Goal: Information Seeking & Learning: Learn about a topic

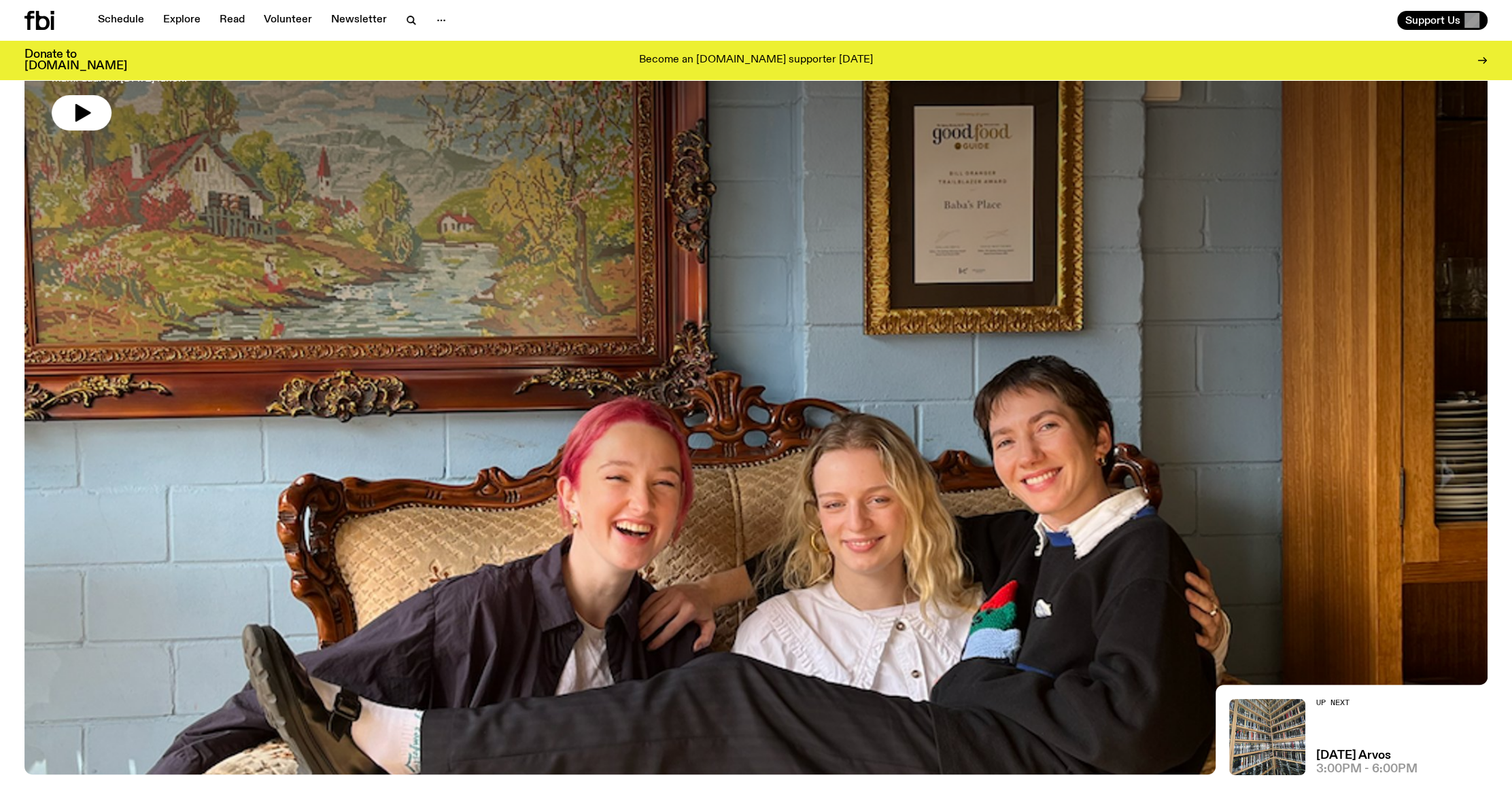
scroll to position [358, 0]
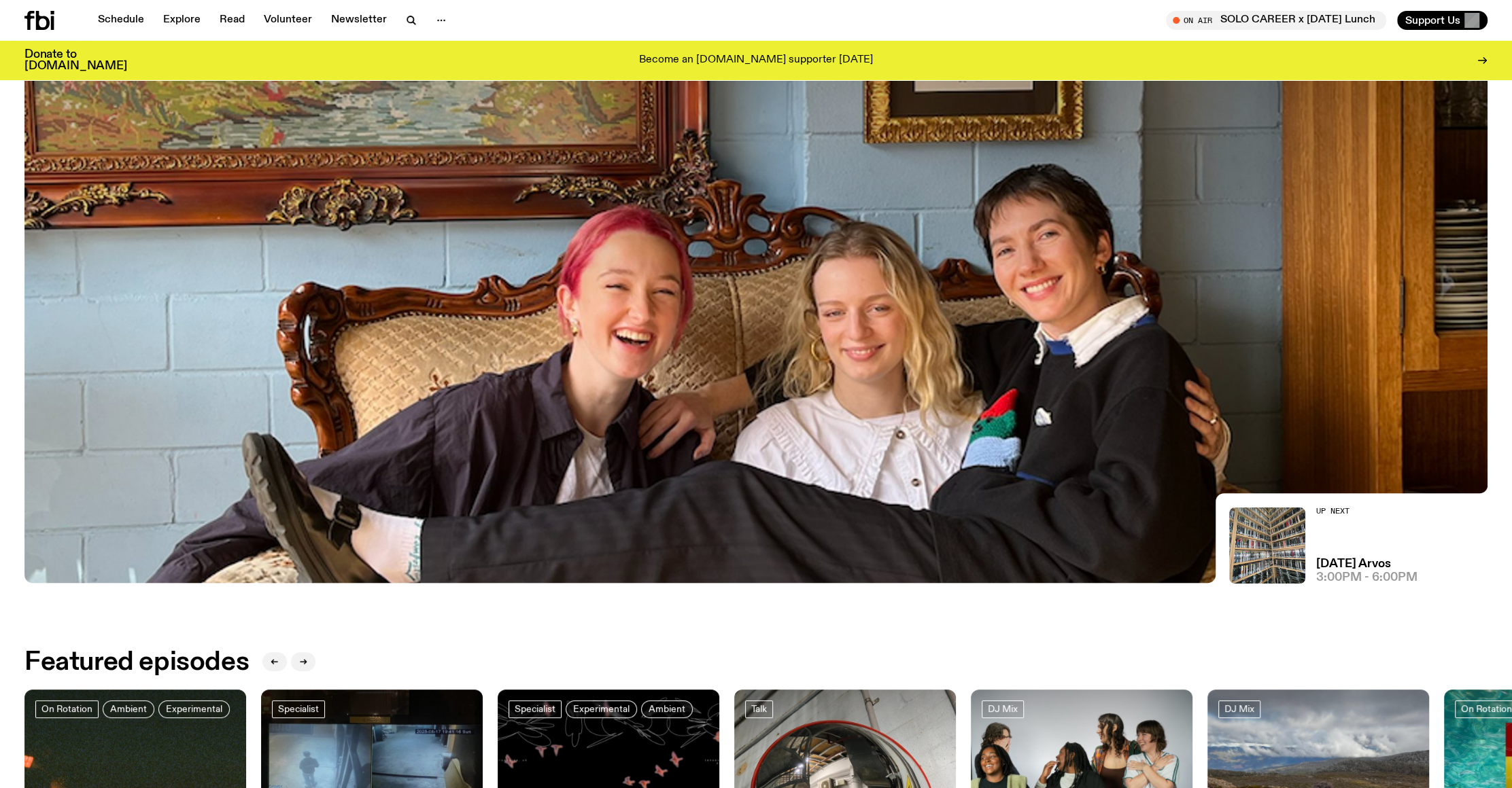
click at [900, 319] on img at bounding box center [756, 172] width 1462 height 823
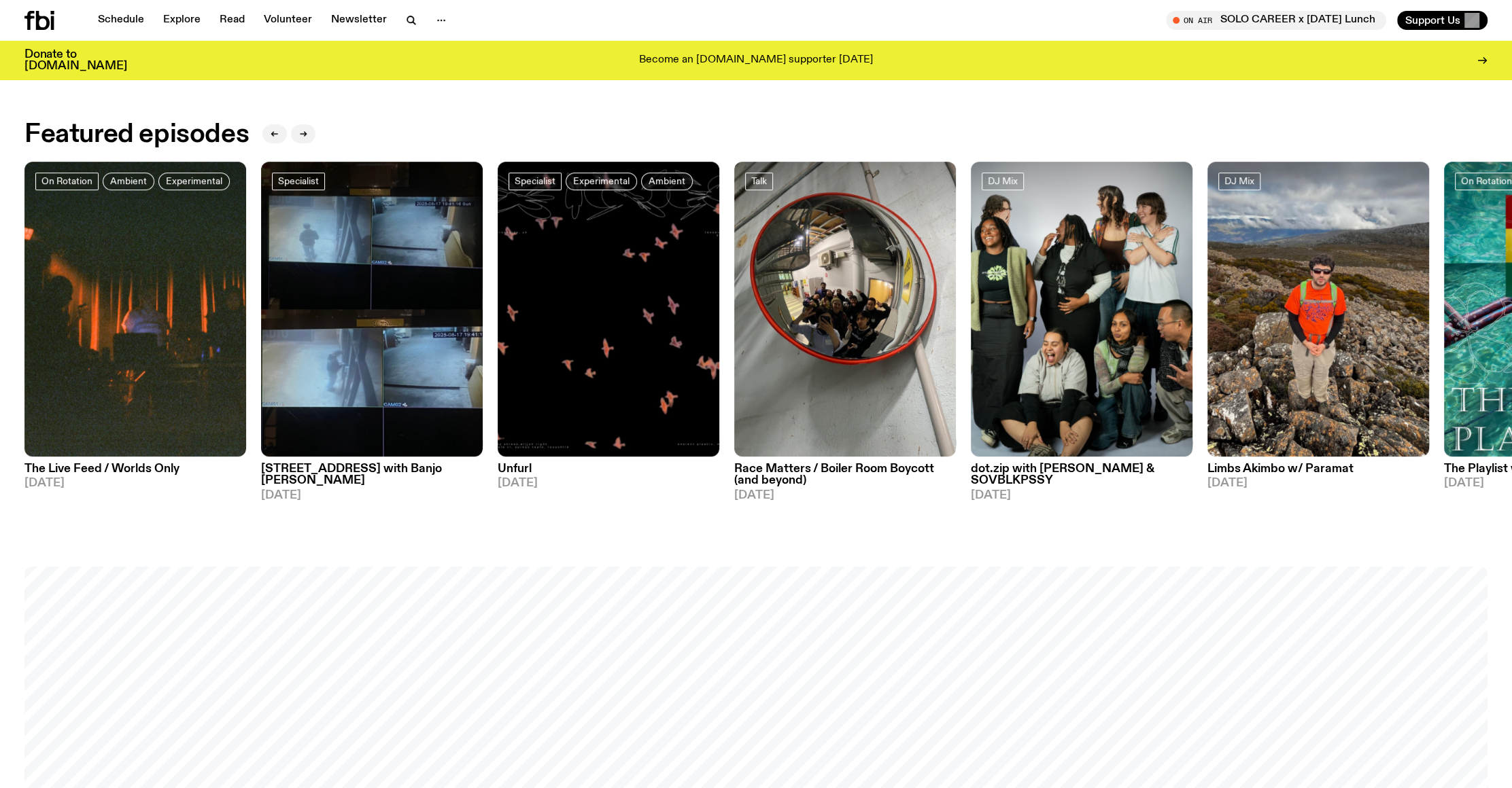
scroll to position [887, 0]
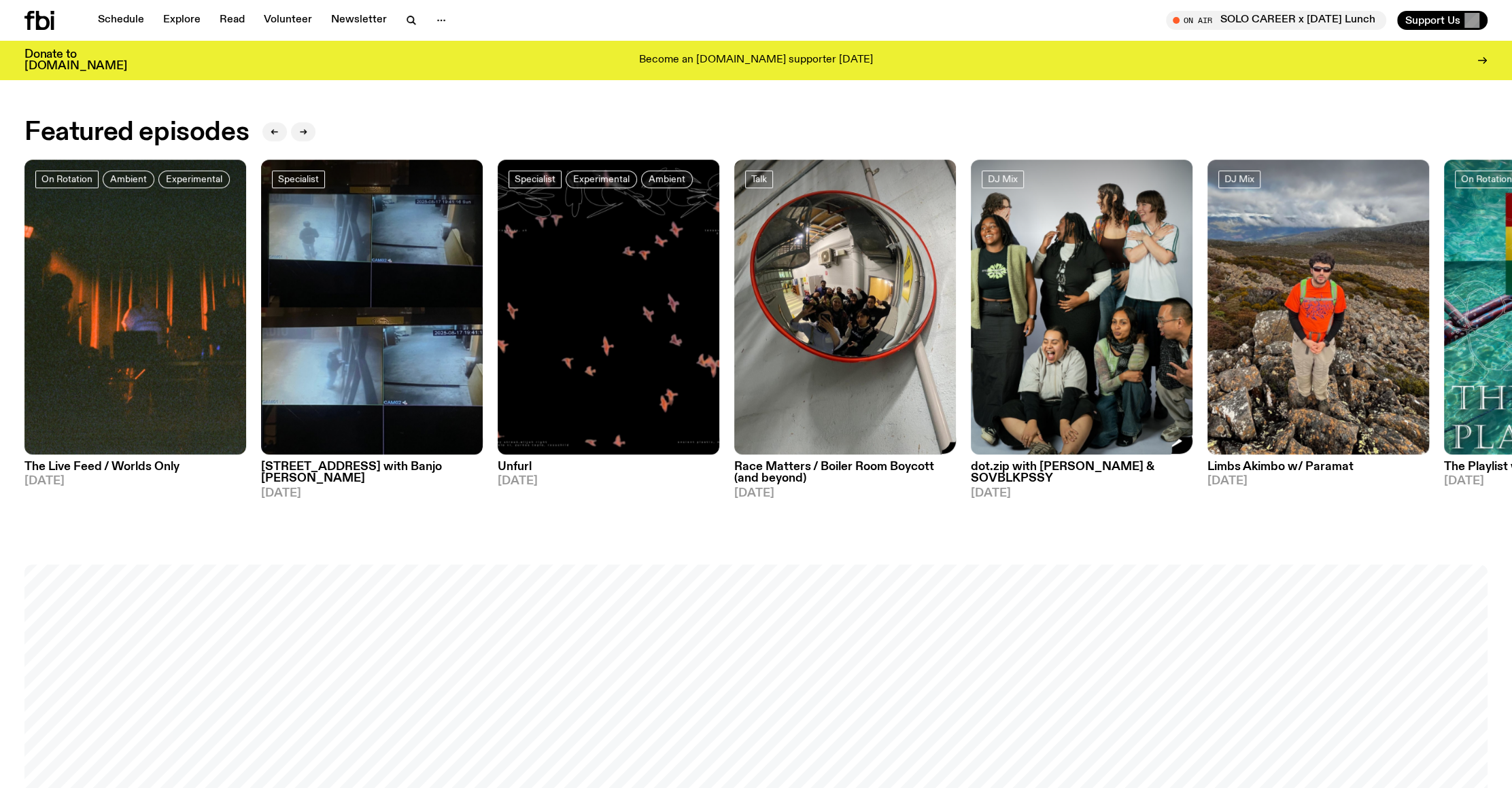
click at [1035, 285] on img at bounding box center [1081, 307] width 221 height 296
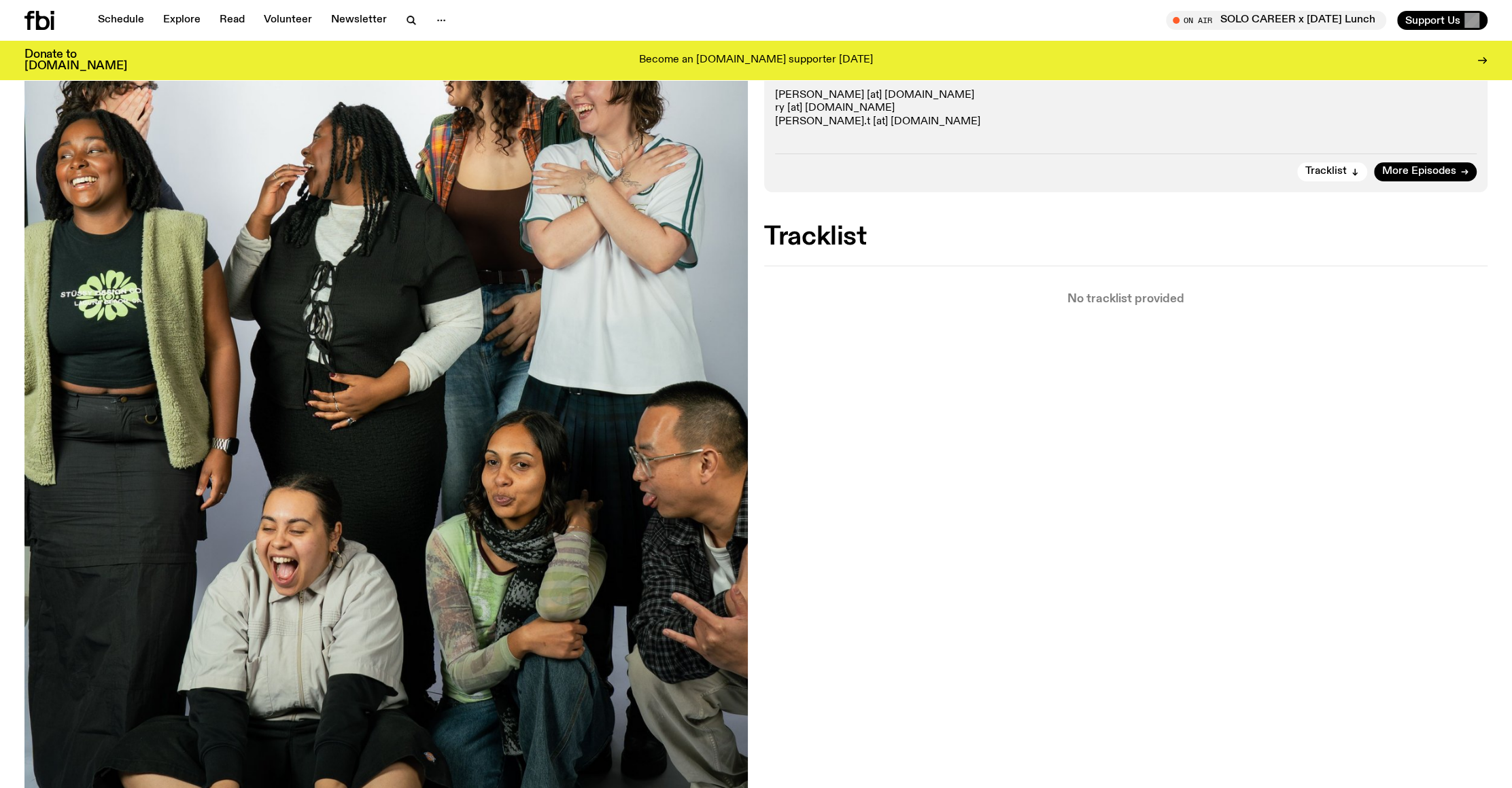
scroll to position [334, 0]
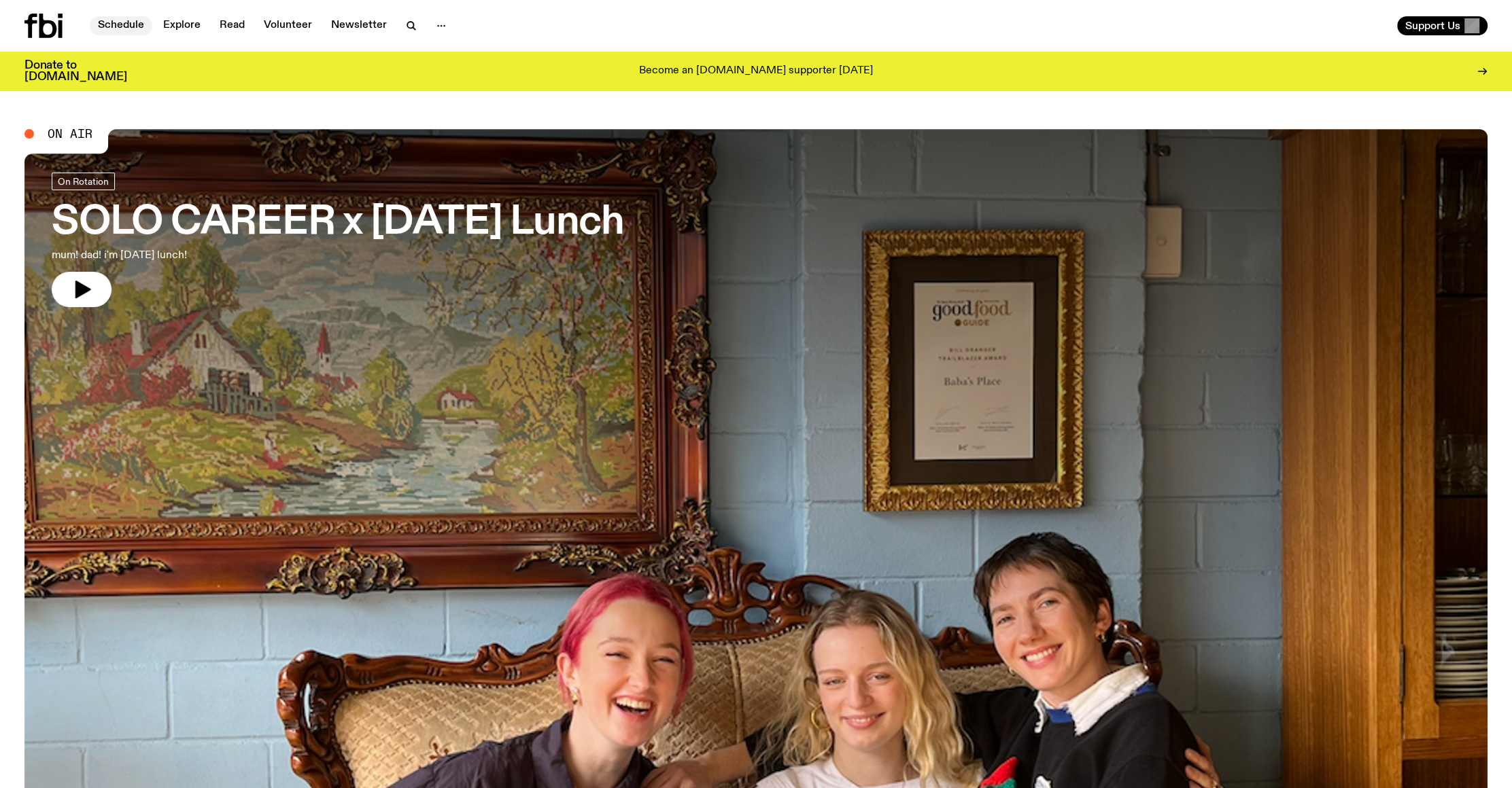
click at [130, 28] on link "Schedule" at bounding box center [120, 25] width 63 height 19
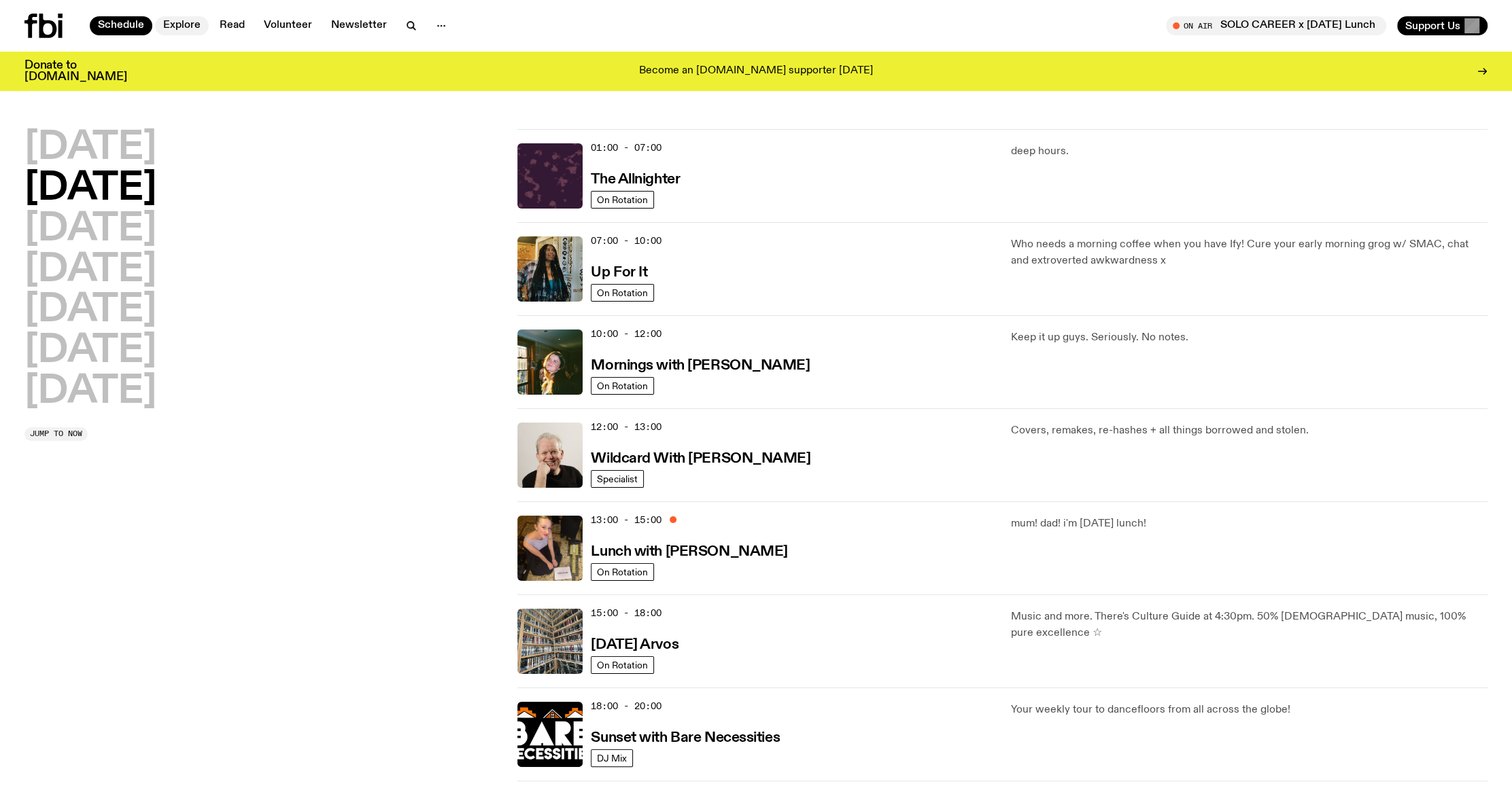
click at [189, 33] on link "Explore" at bounding box center [182, 25] width 54 height 19
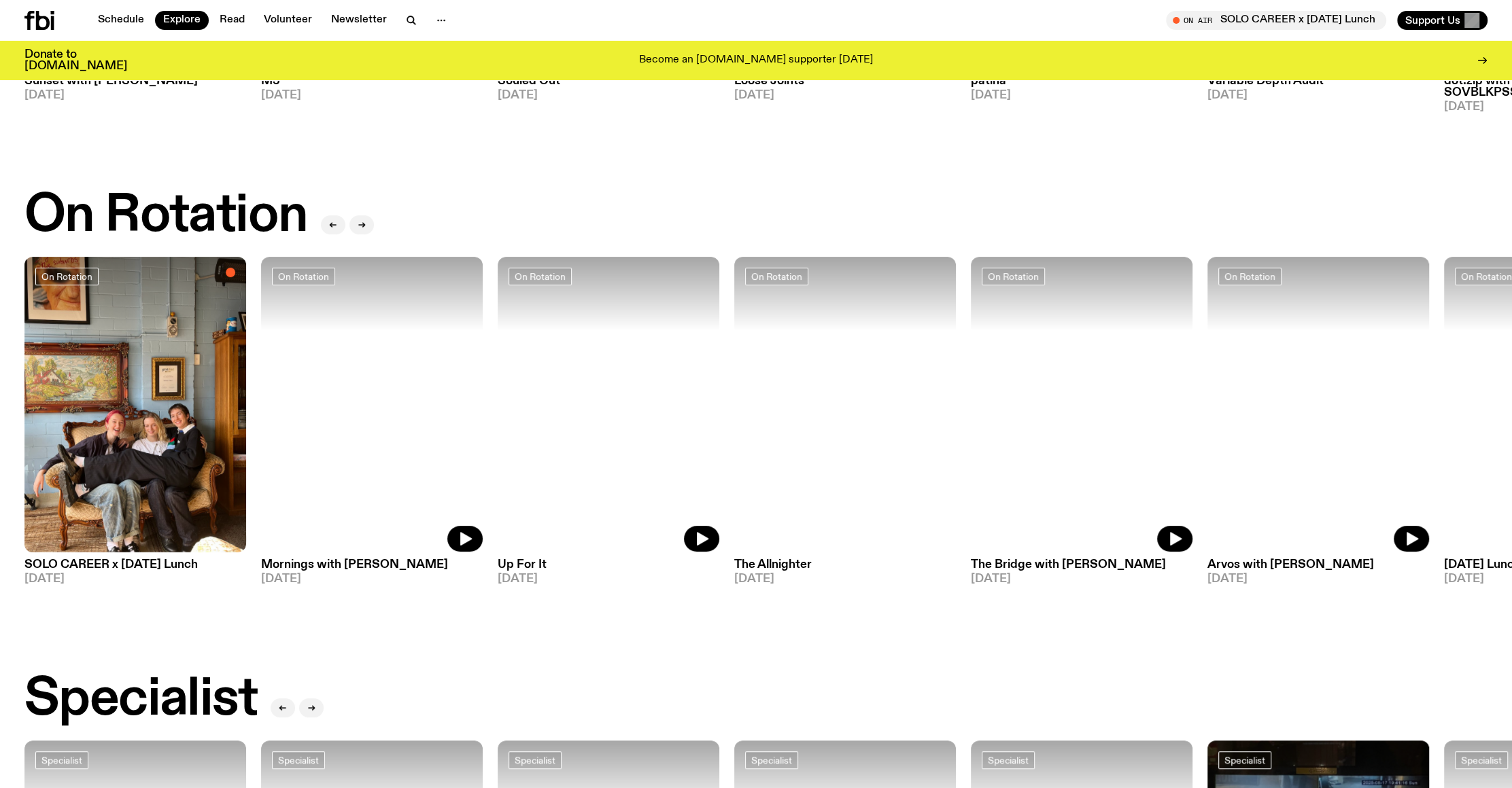
scroll to position [446, 0]
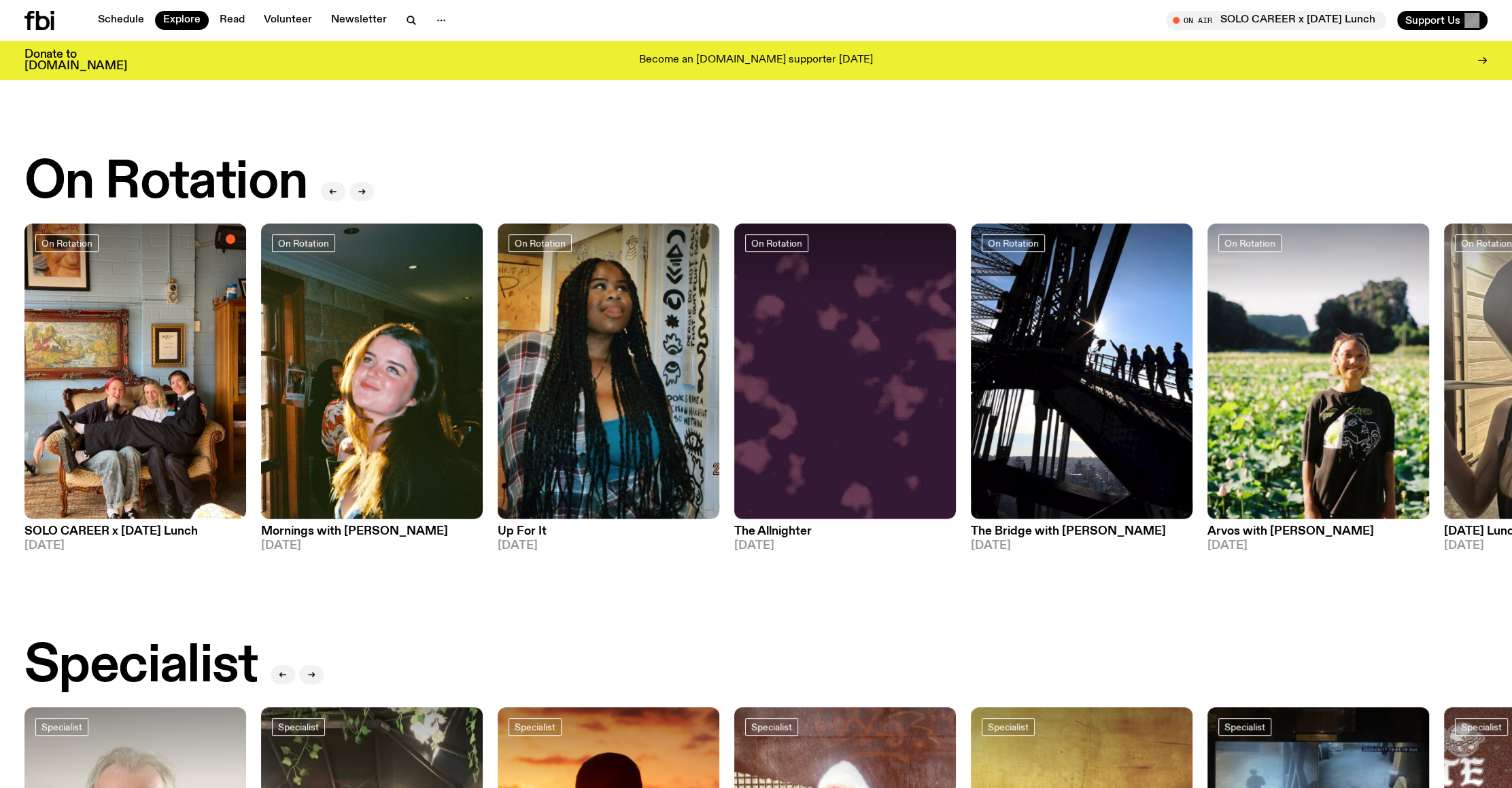
click at [40, 23] on icon at bounding box center [39, 20] width 30 height 19
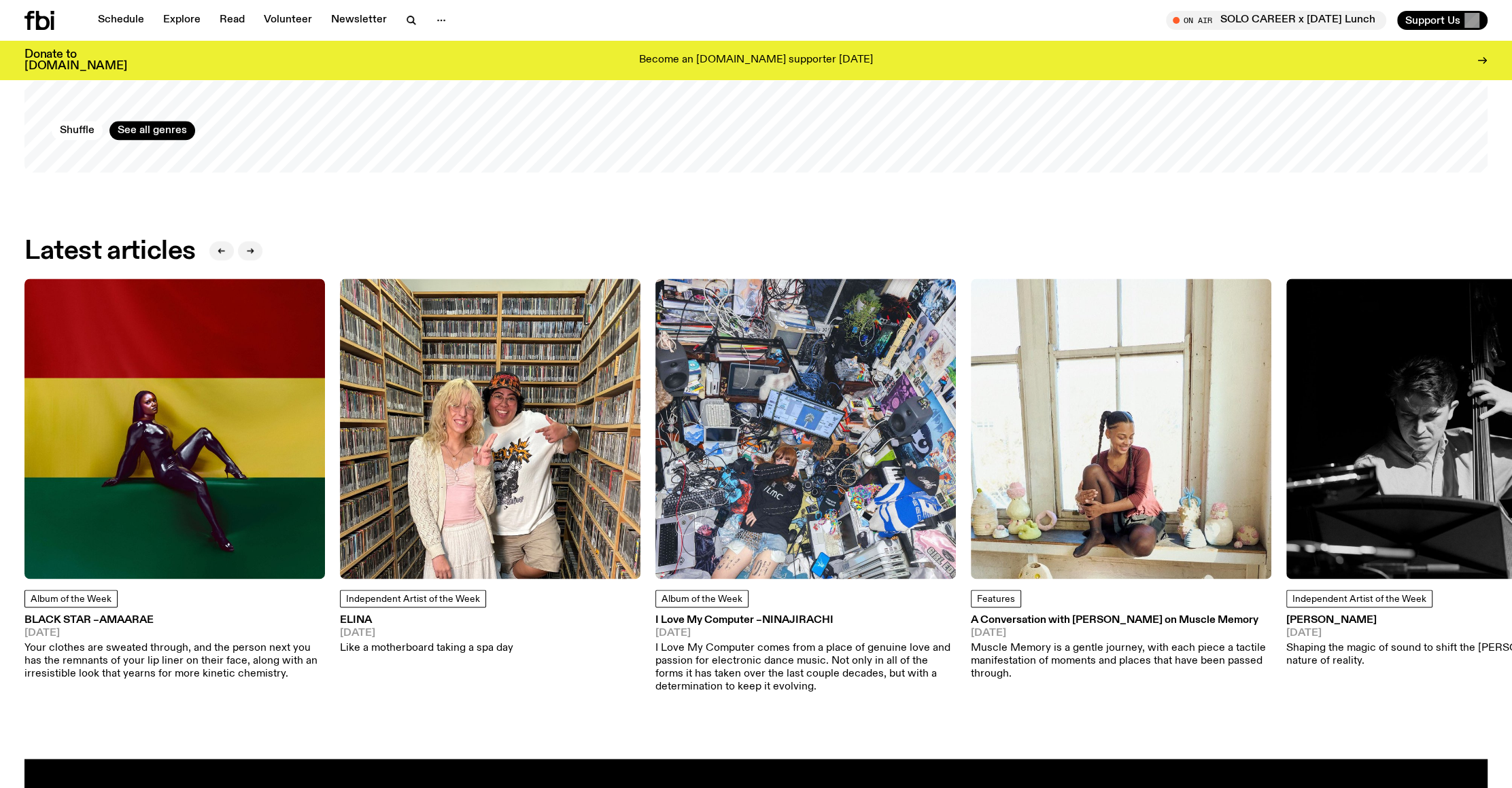
scroll to position [2110, 0]
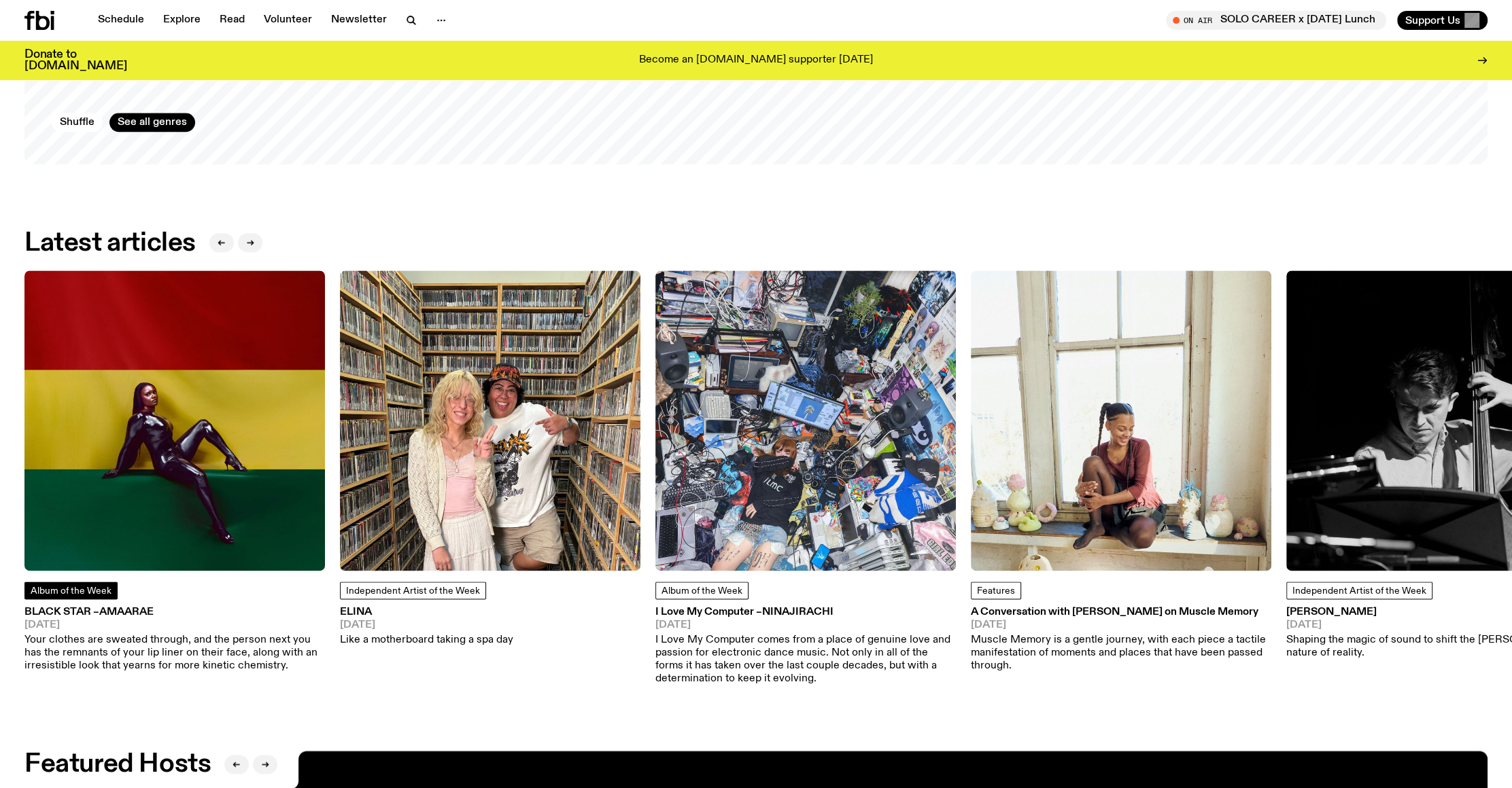
click at [94, 590] on span "Album of the Week" at bounding box center [71, 591] width 81 height 10
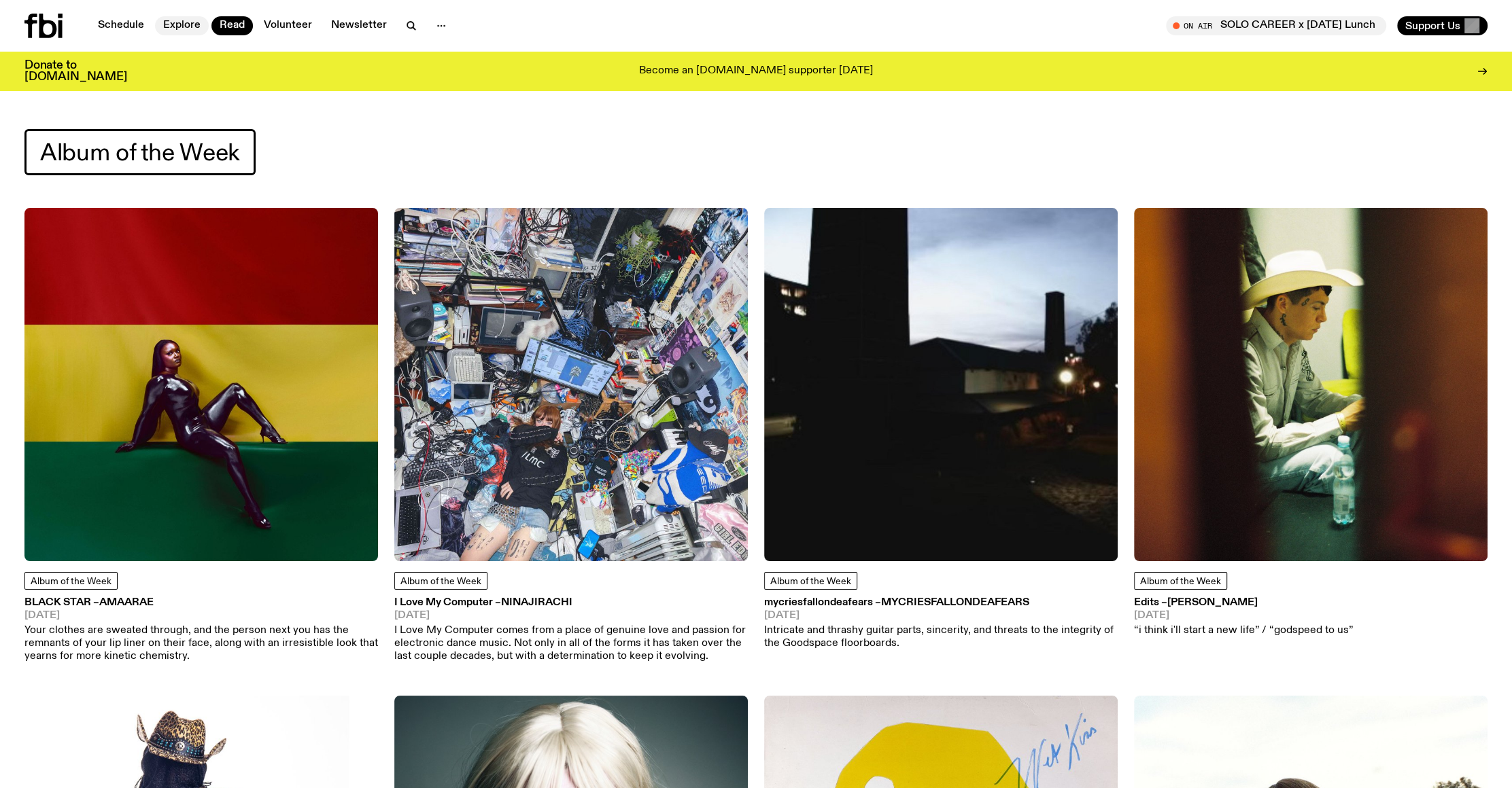
click at [189, 22] on link "Explore" at bounding box center [182, 25] width 54 height 19
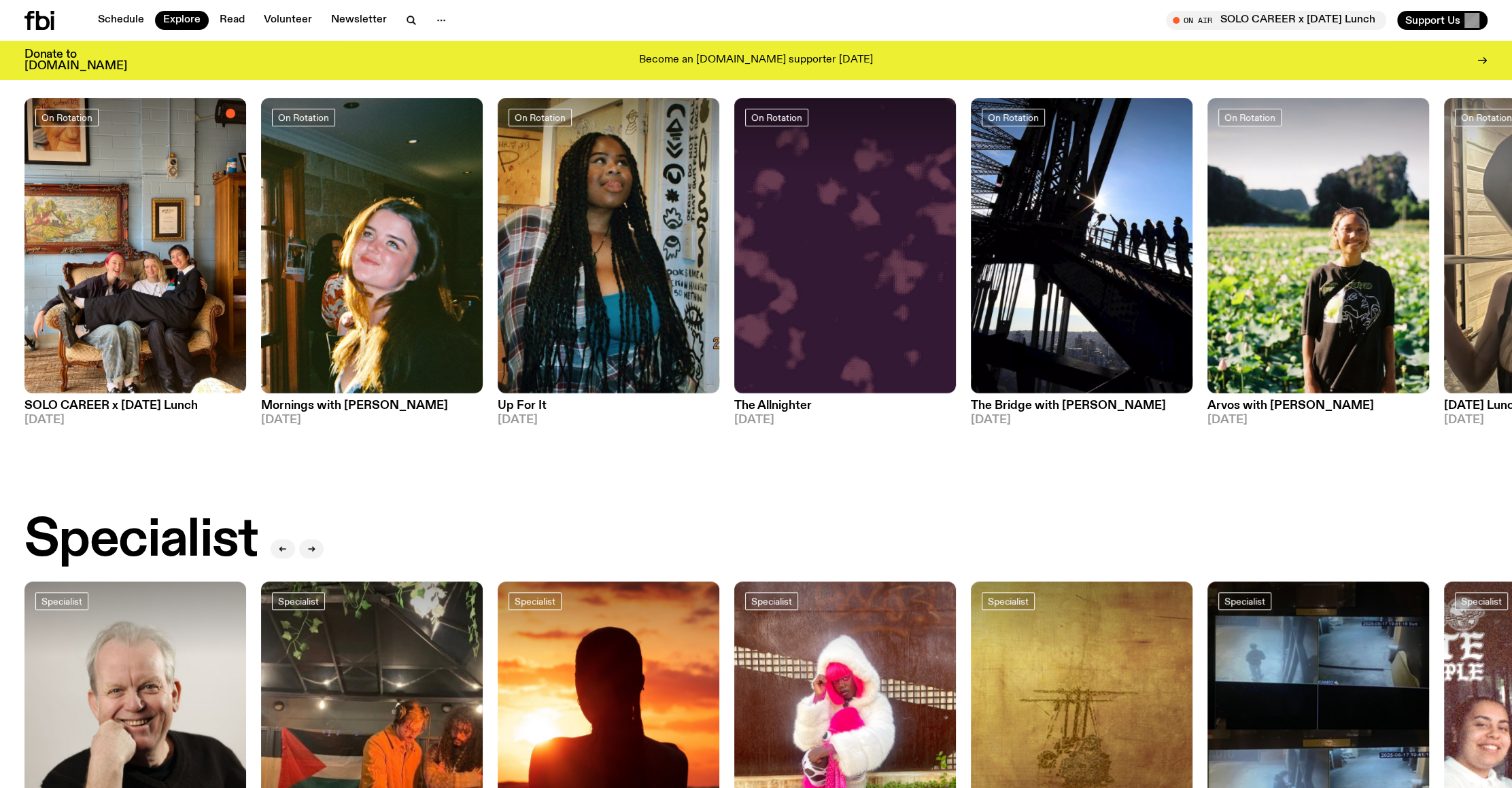
scroll to position [365, 0]
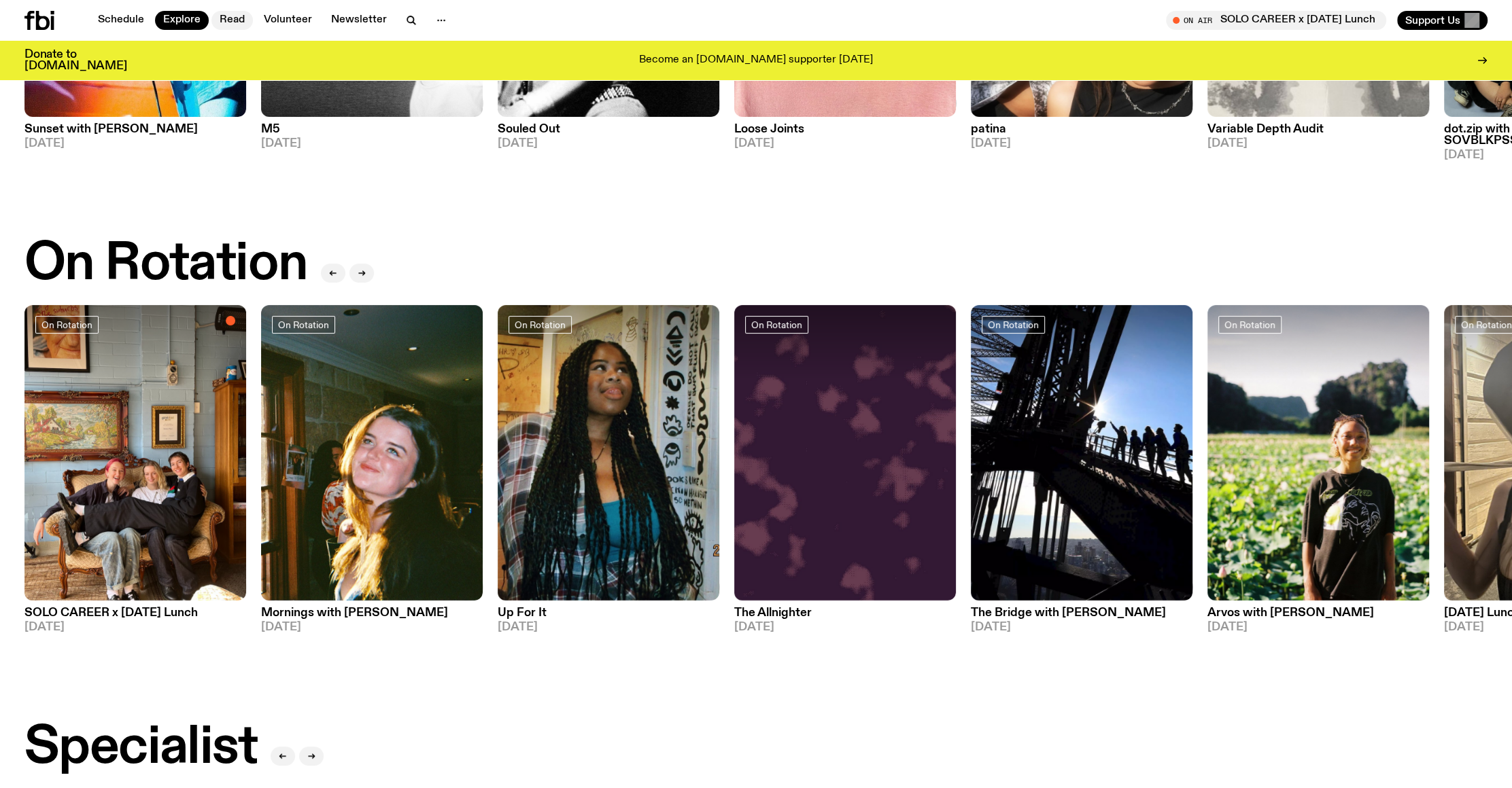
click at [235, 20] on link "Read" at bounding box center [232, 20] width 41 height 19
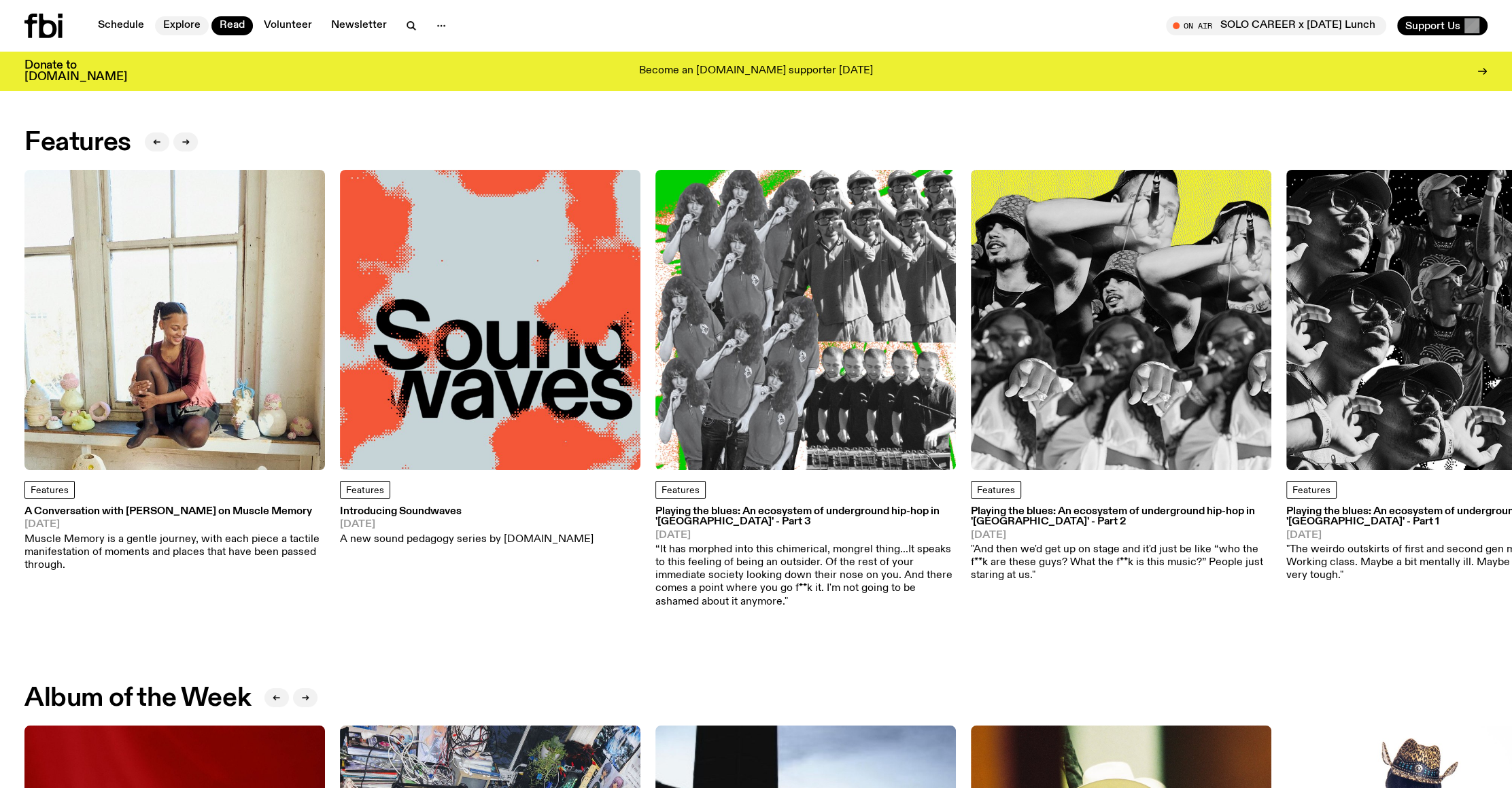
click at [192, 25] on link "Explore" at bounding box center [182, 25] width 54 height 19
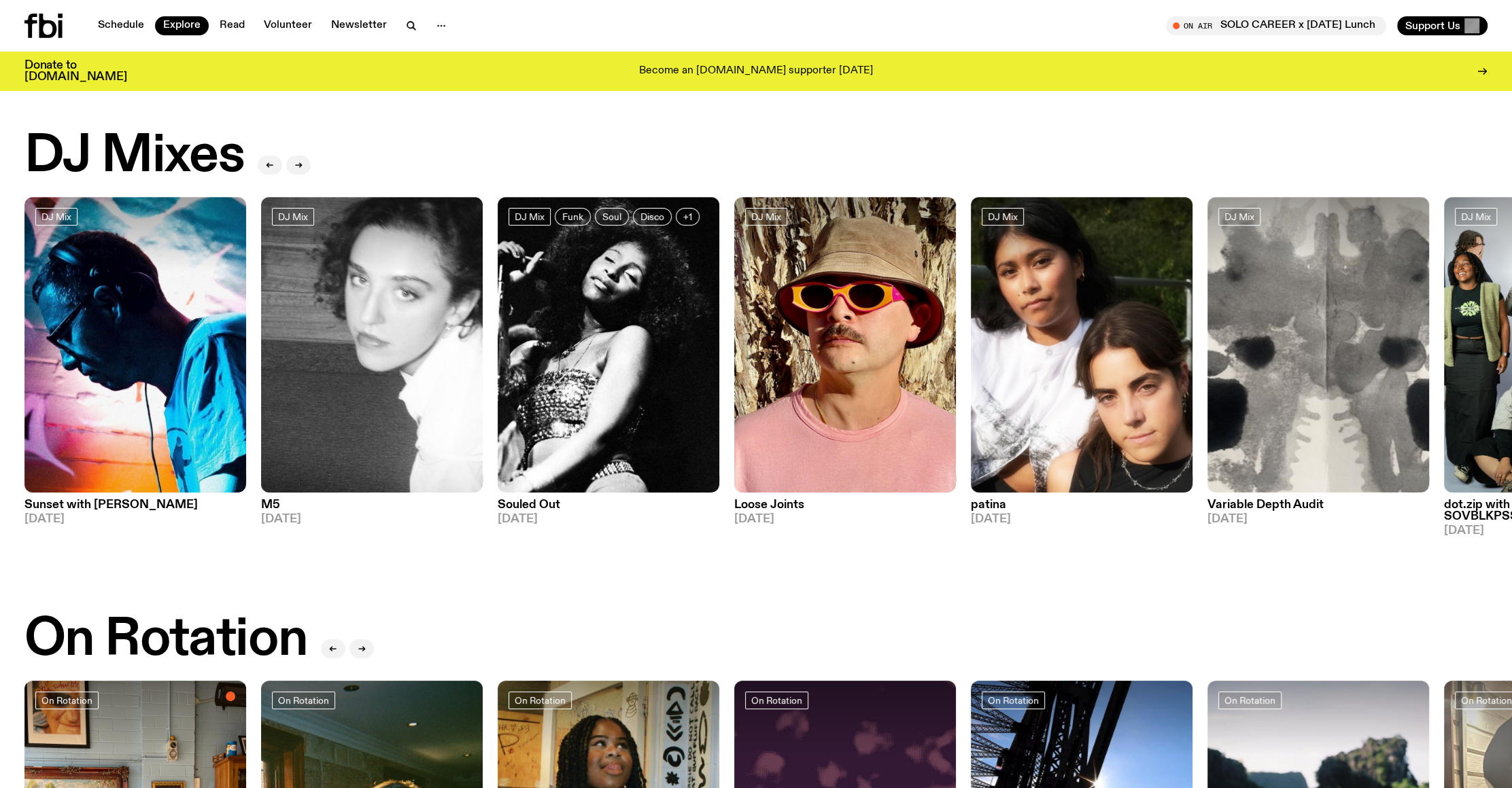
click at [40, 36] on icon at bounding box center [48, 26] width 18 height 24
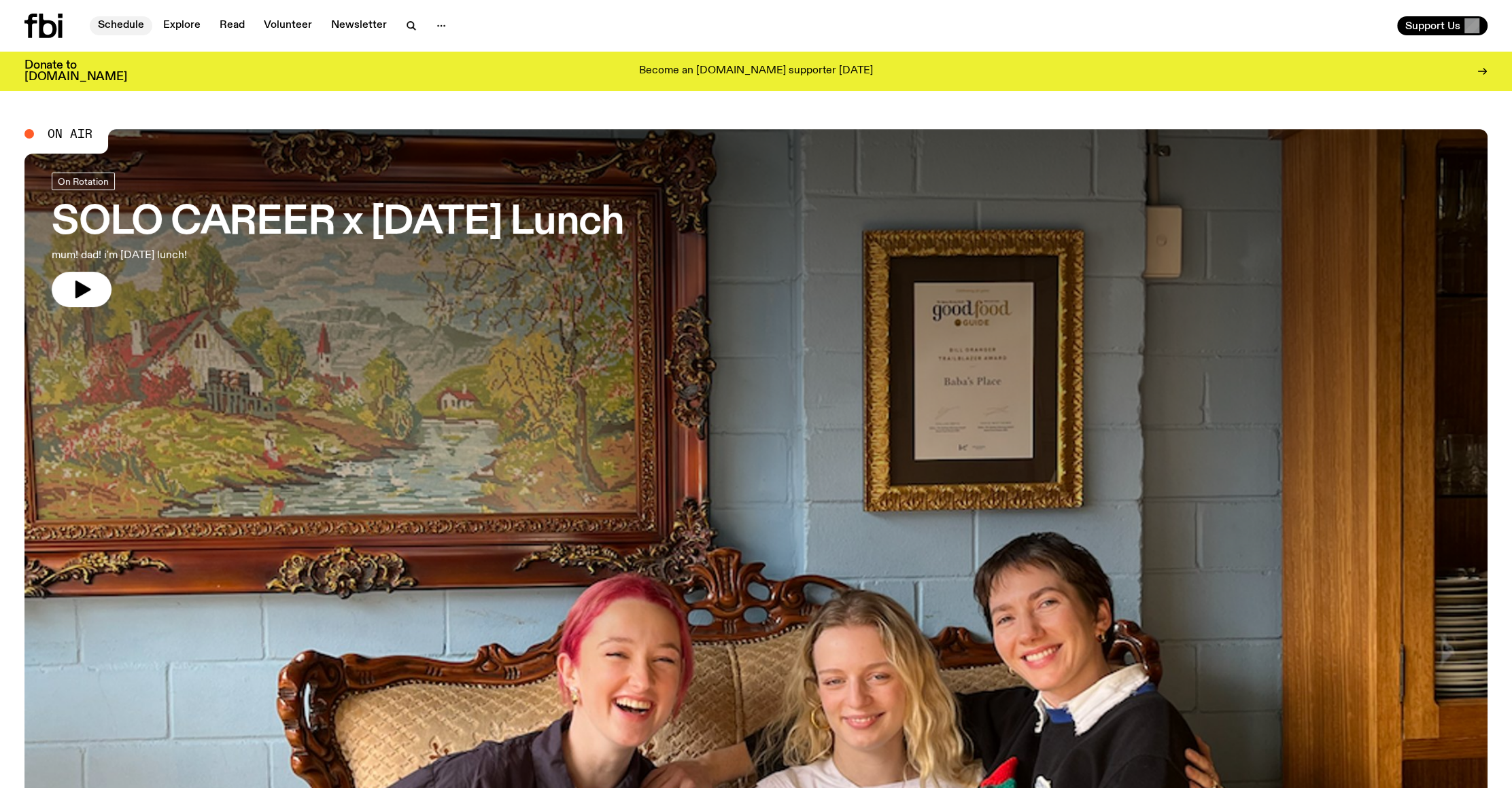
click at [117, 21] on link "Schedule" at bounding box center [120, 25] width 63 height 19
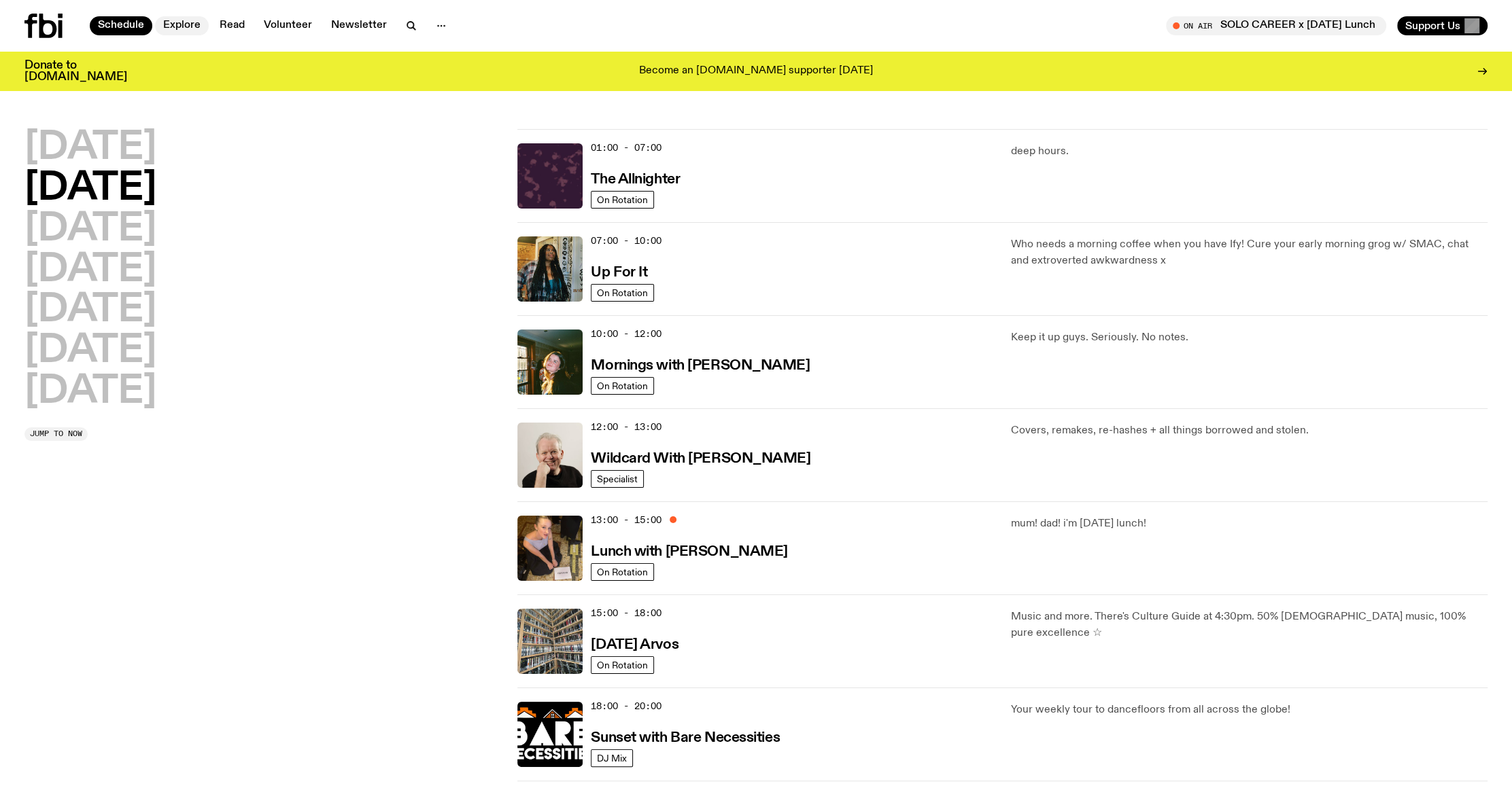
click at [180, 26] on link "Explore" at bounding box center [182, 25] width 54 height 19
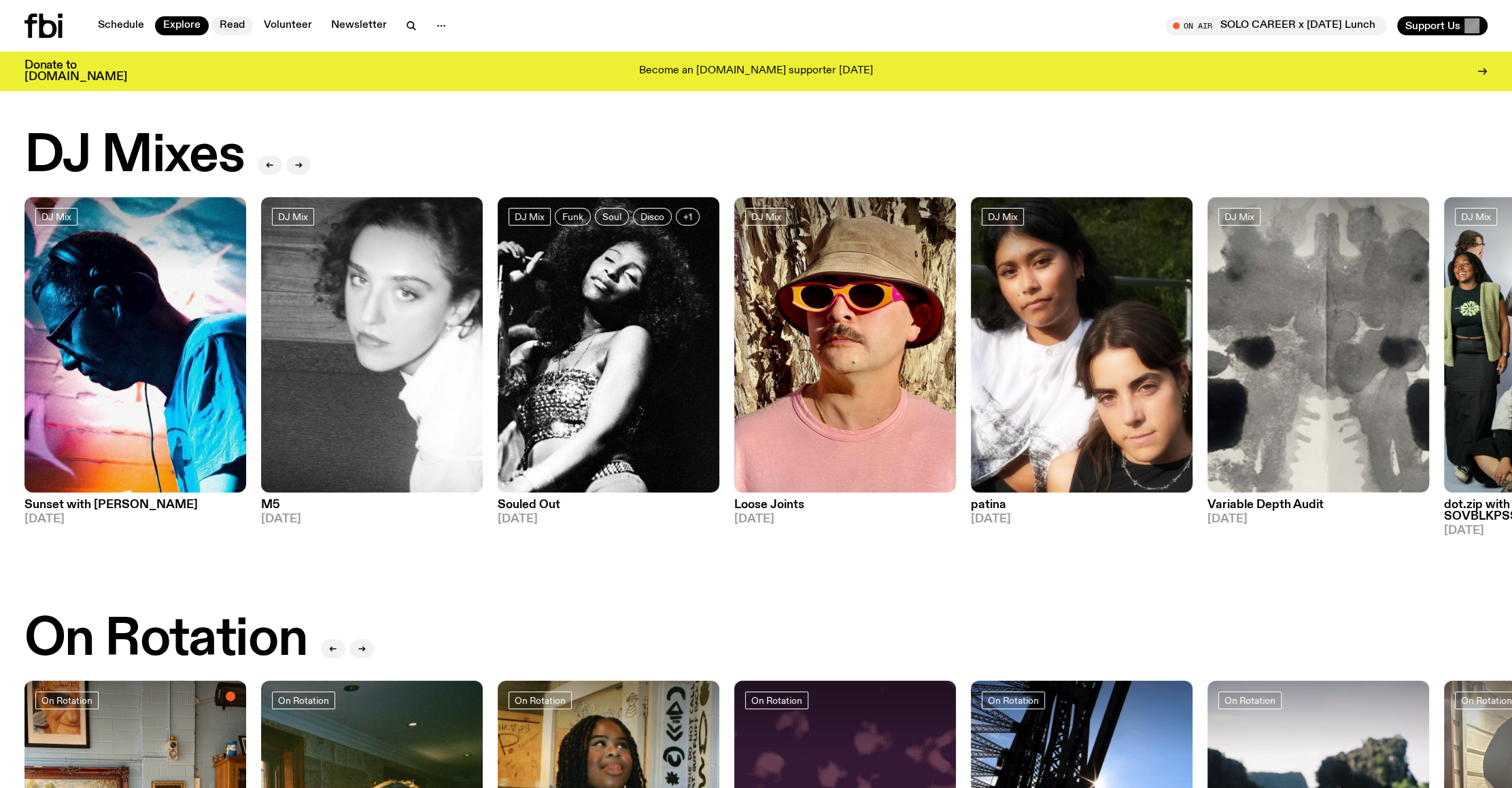
click at [233, 21] on link "Read" at bounding box center [232, 25] width 41 height 19
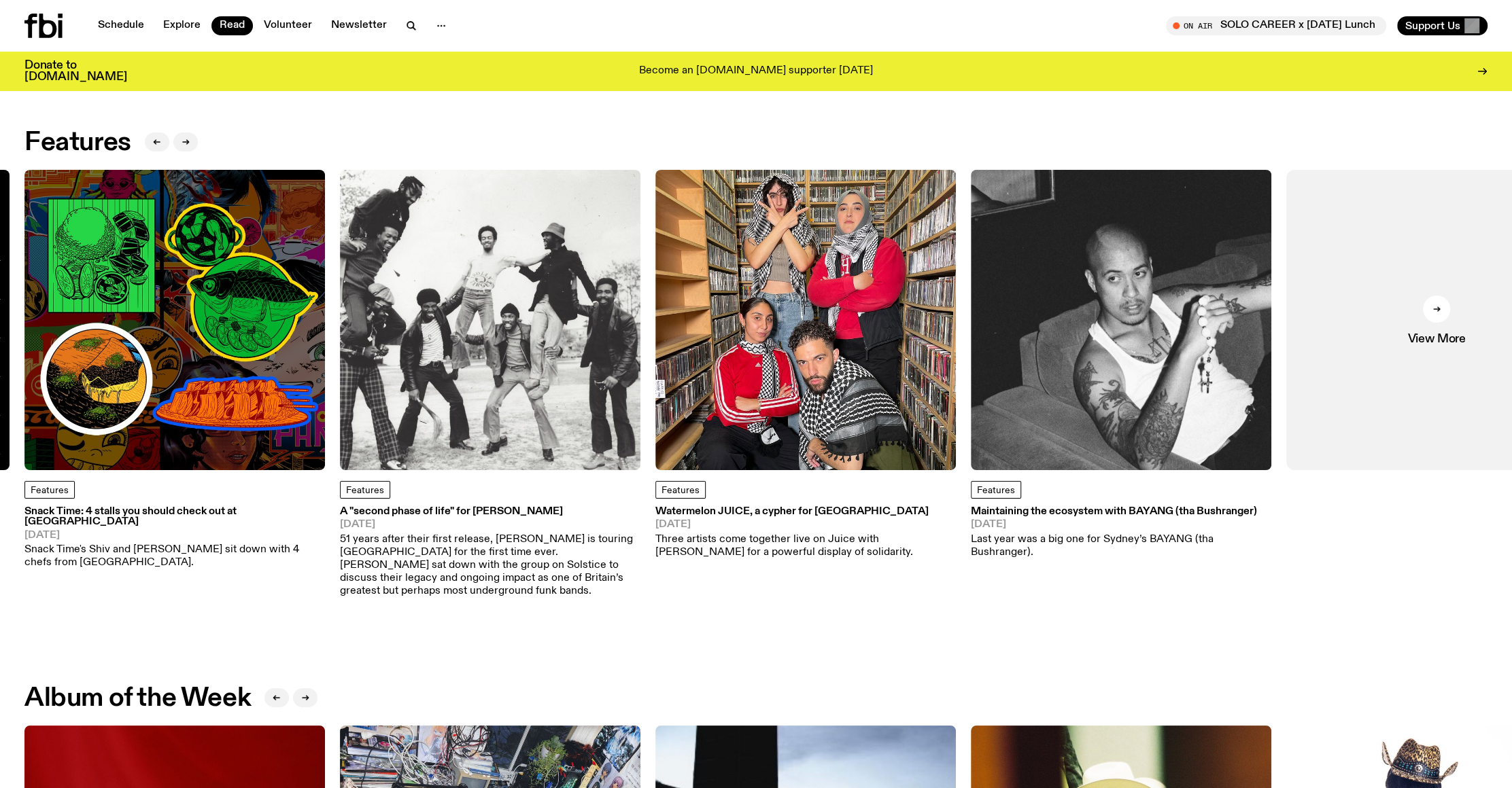
click at [1096, 283] on img at bounding box center [1120, 320] width 300 height 300
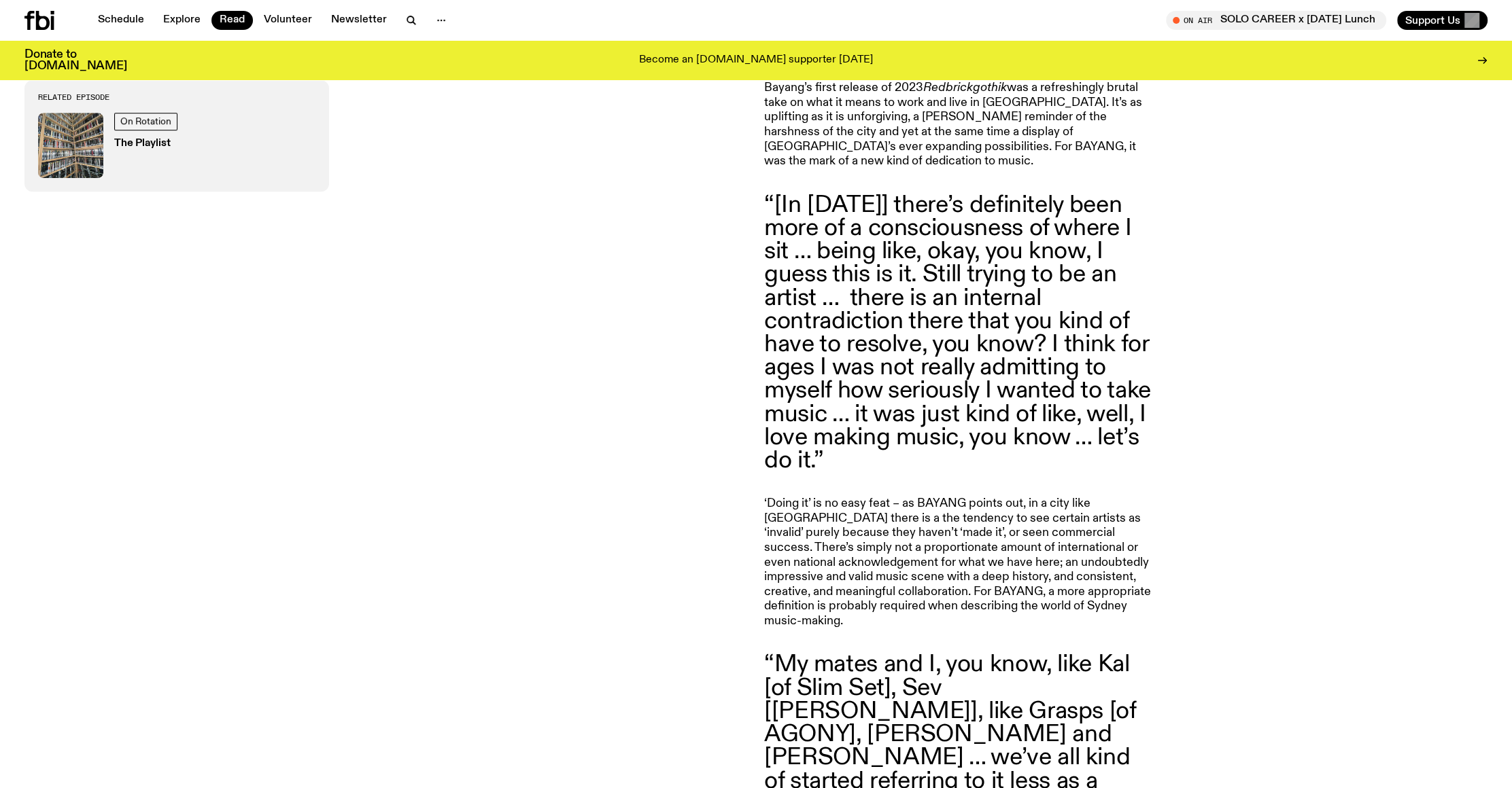
scroll to position [622, 0]
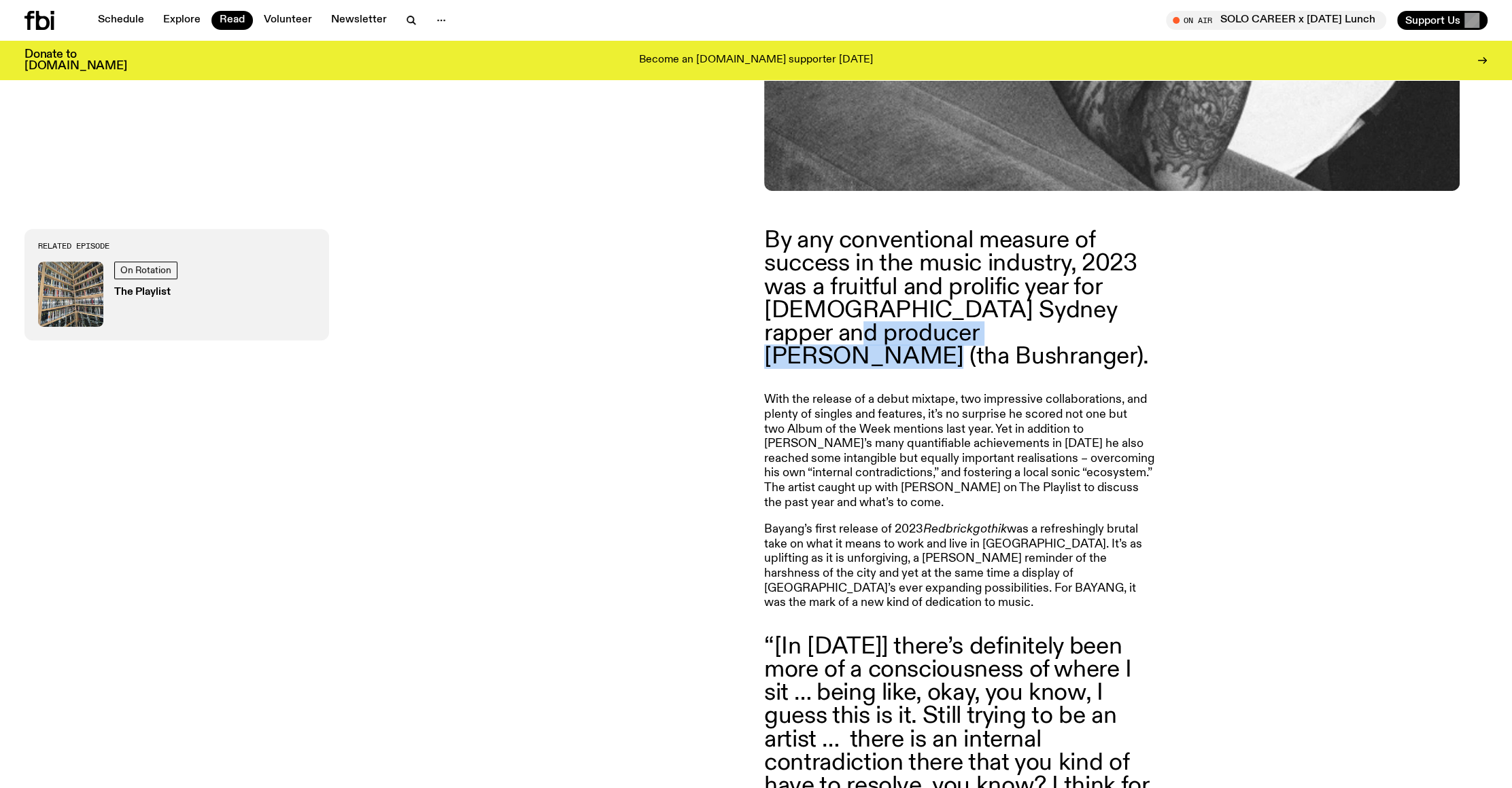
drag, startPoint x: 863, startPoint y: 328, endPoint x: 1145, endPoint y: 330, distance: 282.0
click at [1145, 330] on p "By any conventional measure of success in the music industry, 2023 was a fruitf…" at bounding box center [959, 298] width 391 height 139
copy p "BAYANG (tha Bushranger)."
